Goal: Task Accomplishment & Management: Use online tool/utility

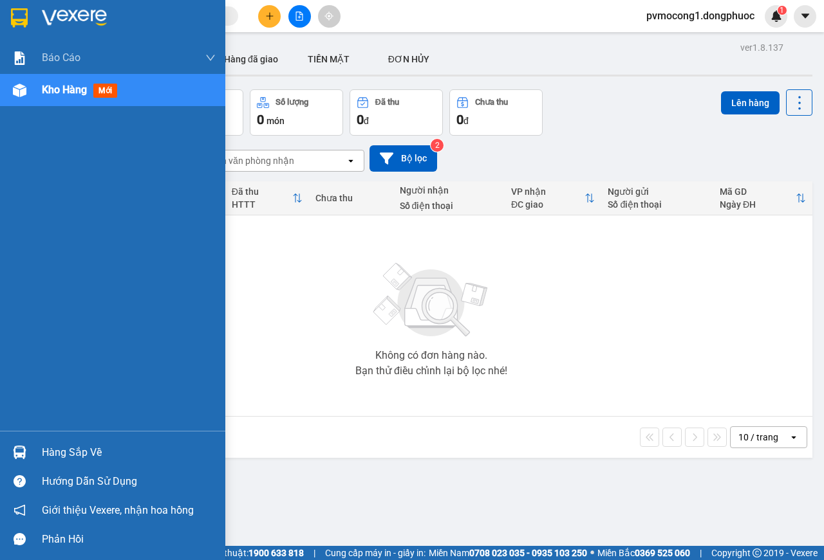
click at [27, 450] on div at bounding box center [19, 452] width 23 height 23
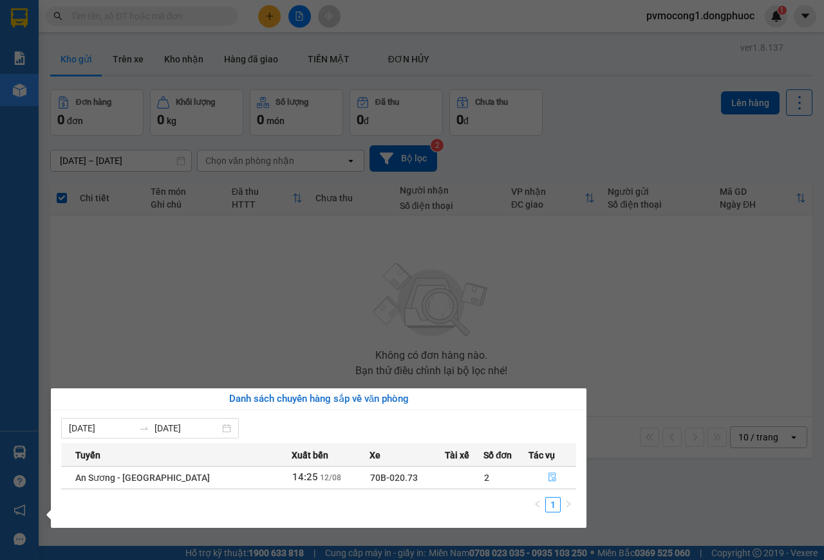
click at [549, 477] on icon "file-done" at bounding box center [552, 477] width 9 height 9
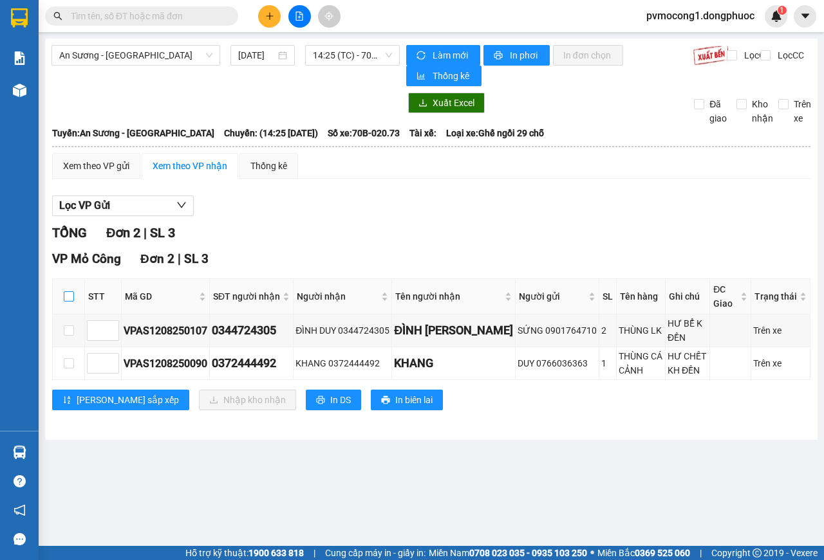
click at [71, 297] on input "checkbox" at bounding box center [69, 296] width 10 height 10
checkbox input "true"
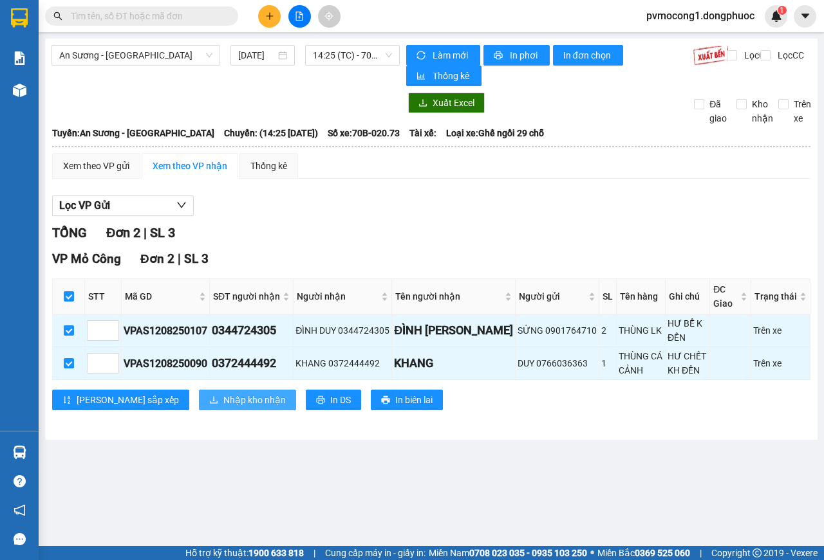
click at [199, 390] on button "Nhập kho nhận" at bounding box center [247, 400] width 97 height 21
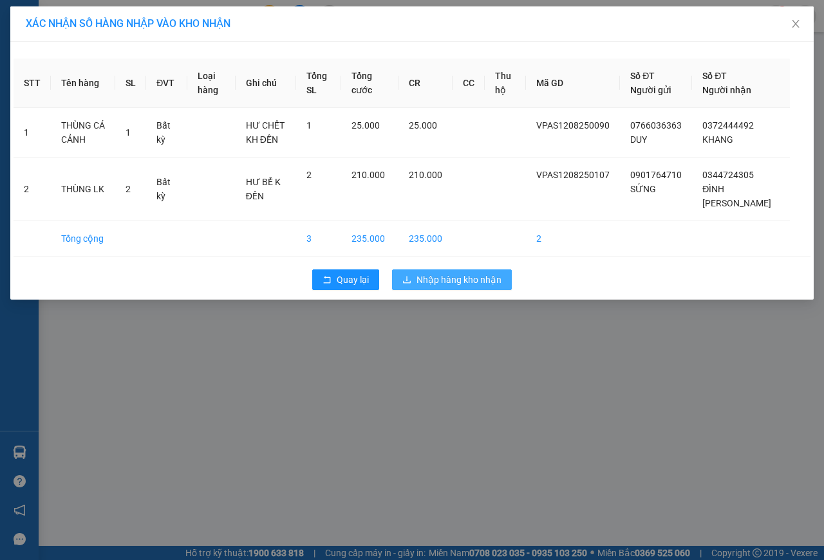
click at [449, 281] on span "Nhập hàng kho nhận" at bounding box center [458, 280] width 85 height 14
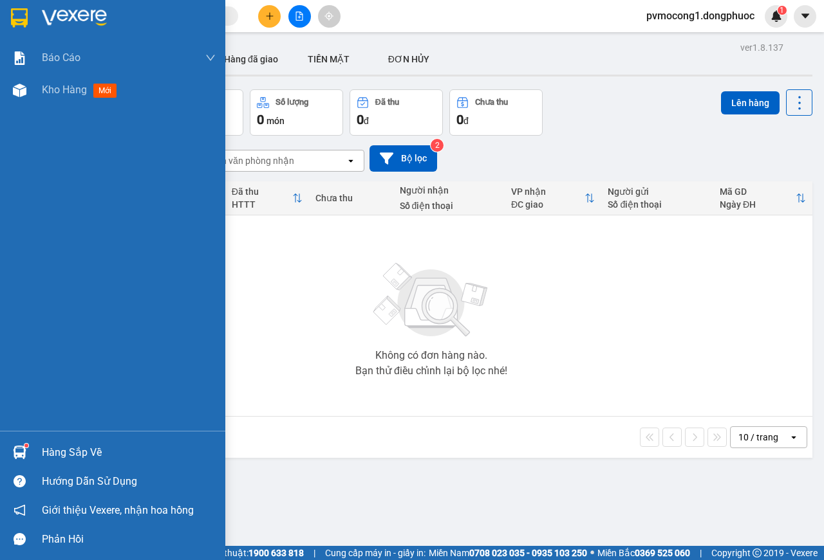
click at [27, 452] on div at bounding box center [19, 452] width 23 height 23
click at [14, 454] on div "Báo cáo Mẫu 1: Báo cáo dòng tiền theo nhân viên Mẫu 1: Báo cáo dòng tiền theo n…" at bounding box center [112, 280] width 225 height 560
click at [14, 454] on img at bounding box center [20, 453] width 14 height 14
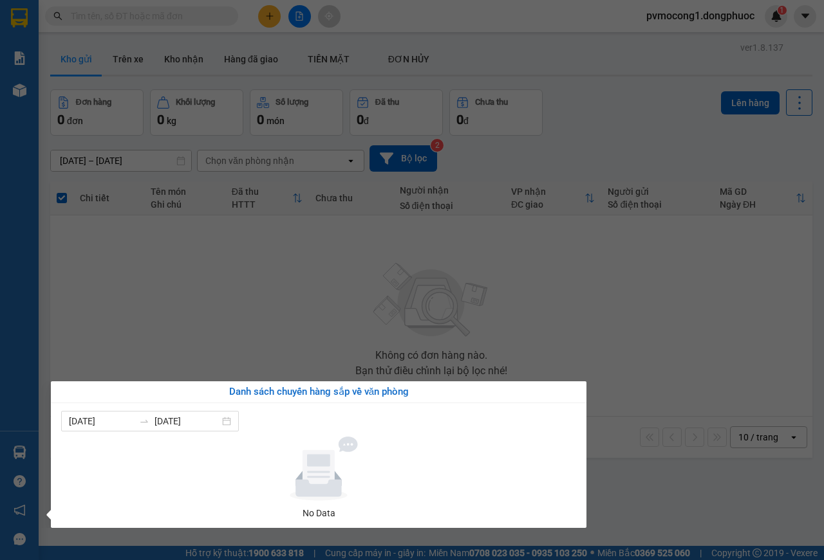
click at [273, 376] on section "Kết quả tìm kiếm ( 0 ) Bộ lọc No Data pvmocong1.dongphuoc 1 Báo cáo Mẫu 1: Báo …" at bounding box center [412, 280] width 824 height 560
